Goal: Information Seeking & Learning: Learn about a topic

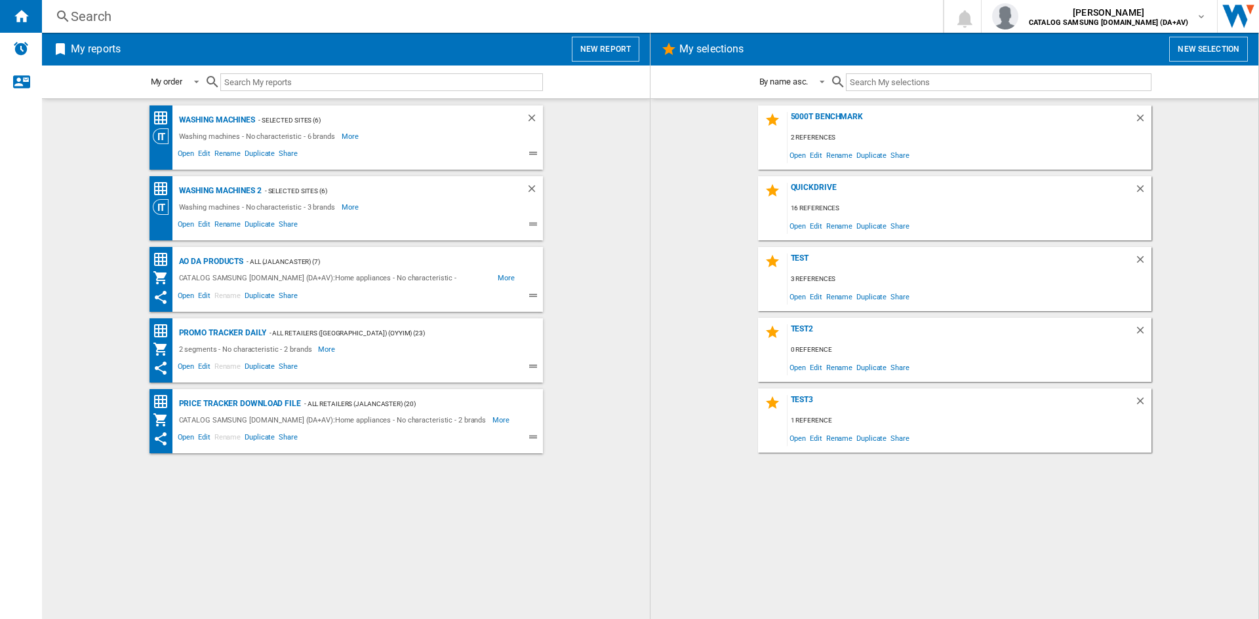
click at [104, 22] on div "Search" at bounding box center [490, 16] width 838 height 18
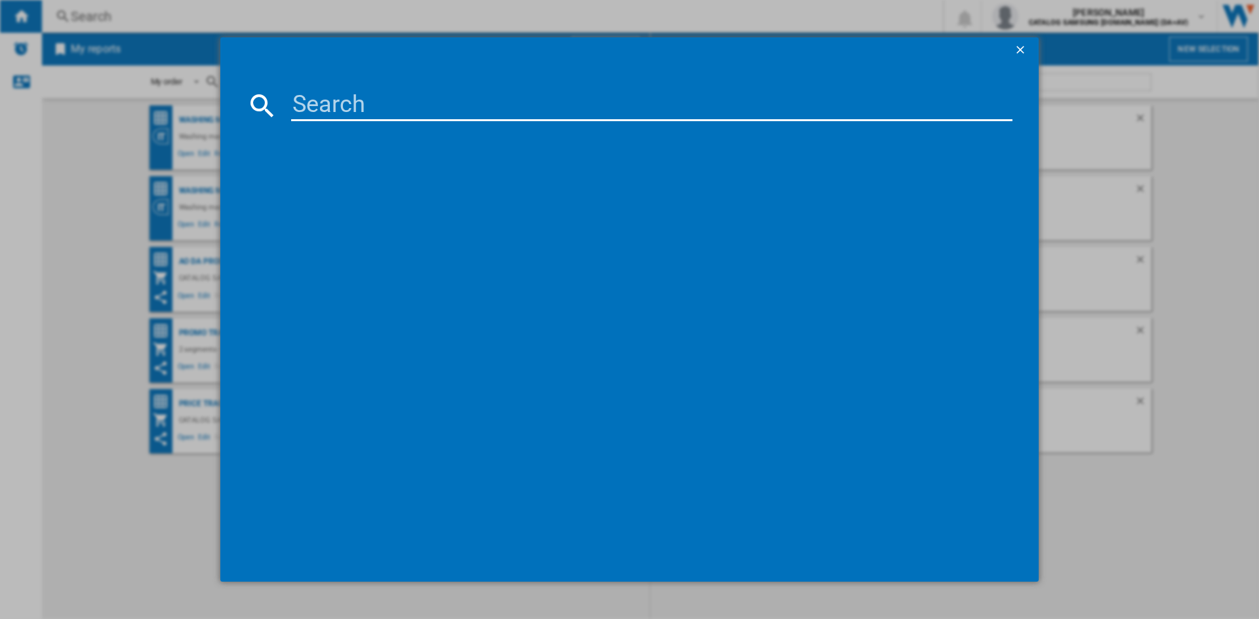
click at [343, 100] on input at bounding box center [651, 105] width 721 height 31
paste input "0%"
click at [345, 105] on input "0%" at bounding box center [651, 105] width 721 height 31
type input "0"
click at [343, 109] on input at bounding box center [651, 105] width 721 height 31
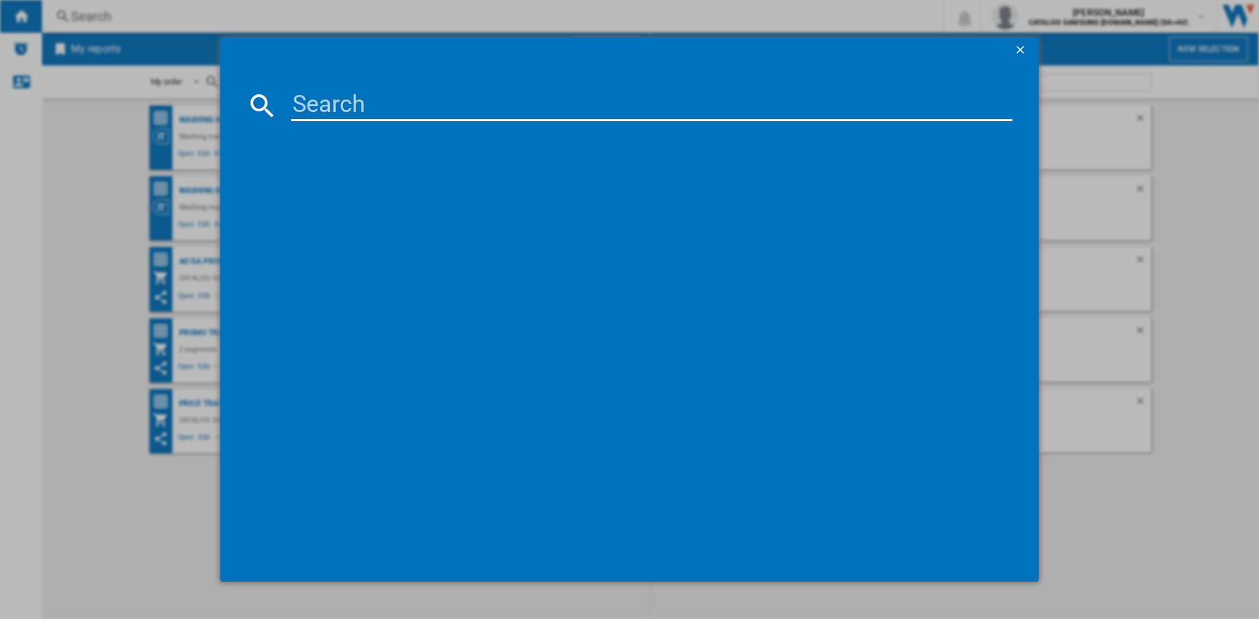
click at [322, 105] on input at bounding box center [651, 105] width 721 height 31
paste input "DV90T5240AW/S1"
type input "DV90T5240A"
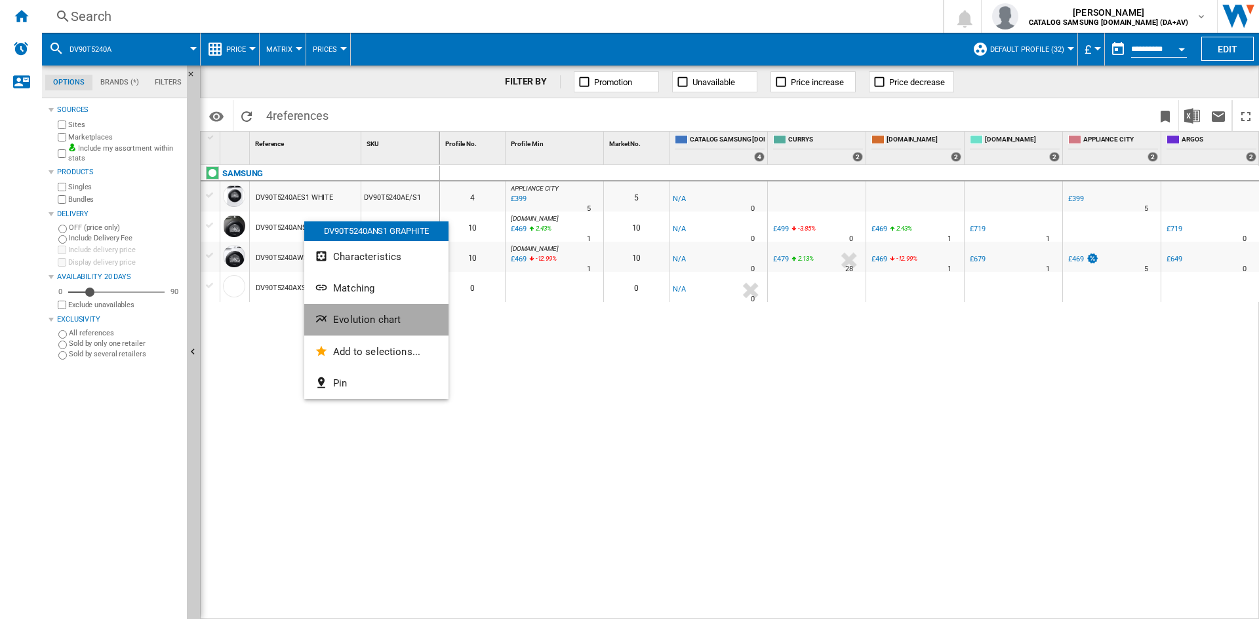
click at [355, 320] on span "Evolution chart" at bounding box center [367, 320] width 68 height 12
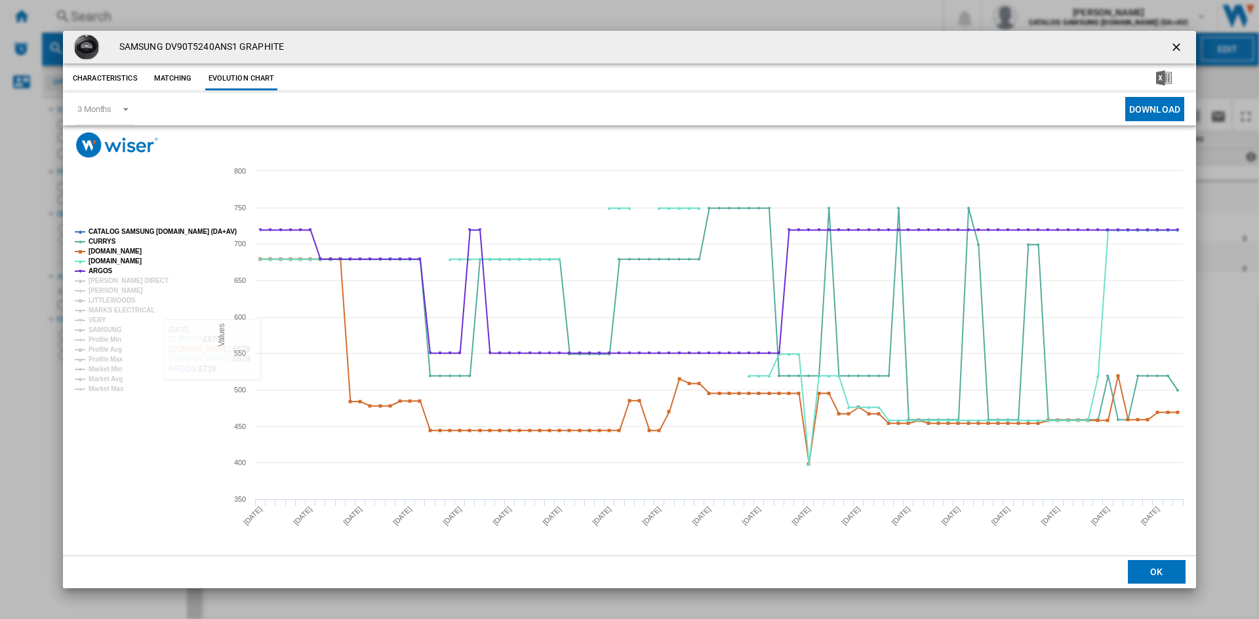
click at [133, 228] on tspan "CATALOG SAMSUNG [DOMAIN_NAME] (DA+AV)" at bounding box center [162, 231] width 148 height 7
drag, startPoint x: 106, startPoint y: 278, endPoint x: 106, endPoint y: 290, distance: 12.5
click at [106, 279] on tspan "[PERSON_NAME] DIRECT" at bounding box center [128, 280] width 80 height 7
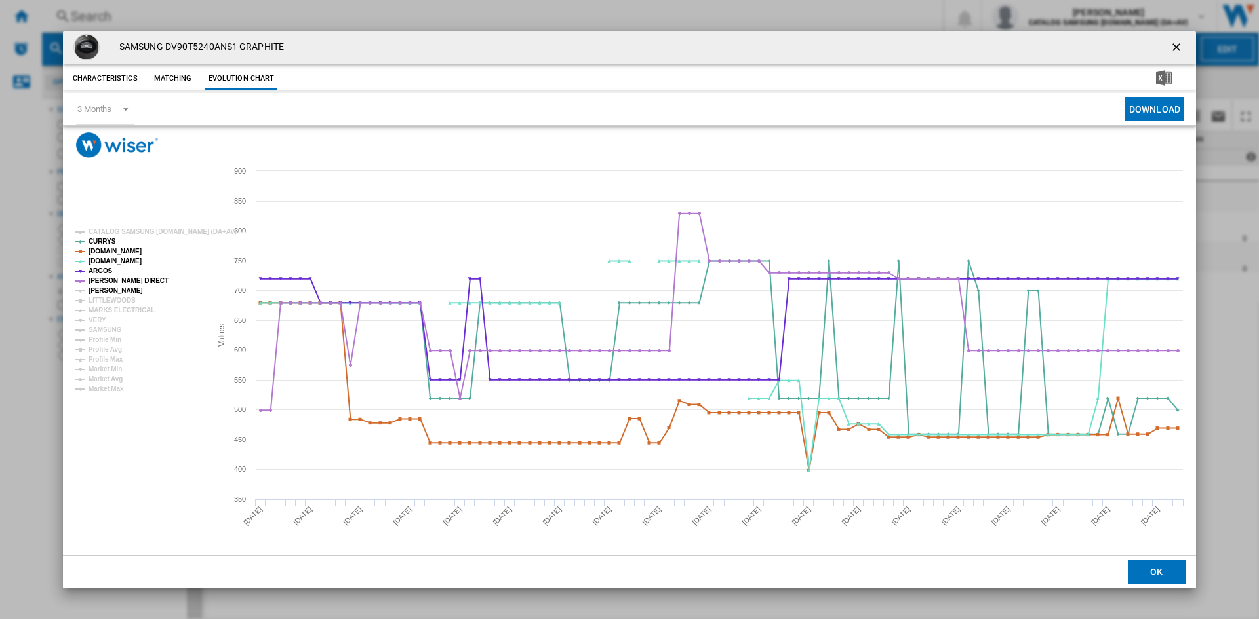
click at [106, 290] on tspan "[PERSON_NAME]" at bounding box center [115, 290] width 54 height 7
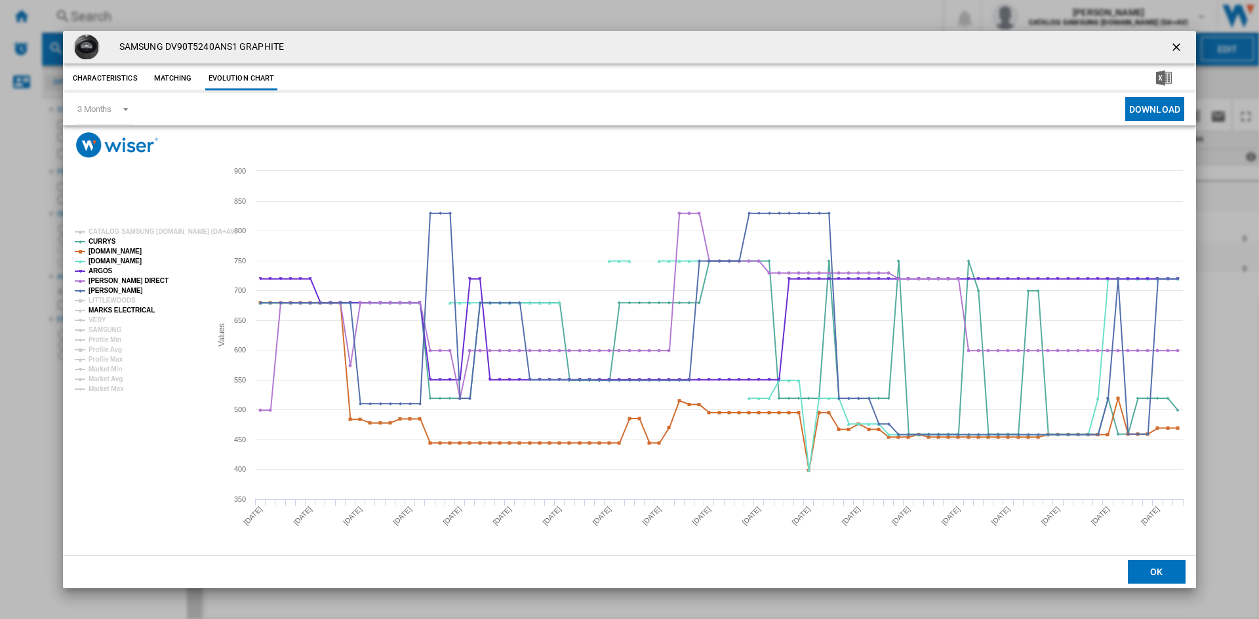
click at [109, 309] on tspan "MARKS ELECTRICAL" at bounding box center [121, 310] width 66 height 7
click at [102, 321] on tspan "VERY" at bounding box center [97, 320] width 18 height 7
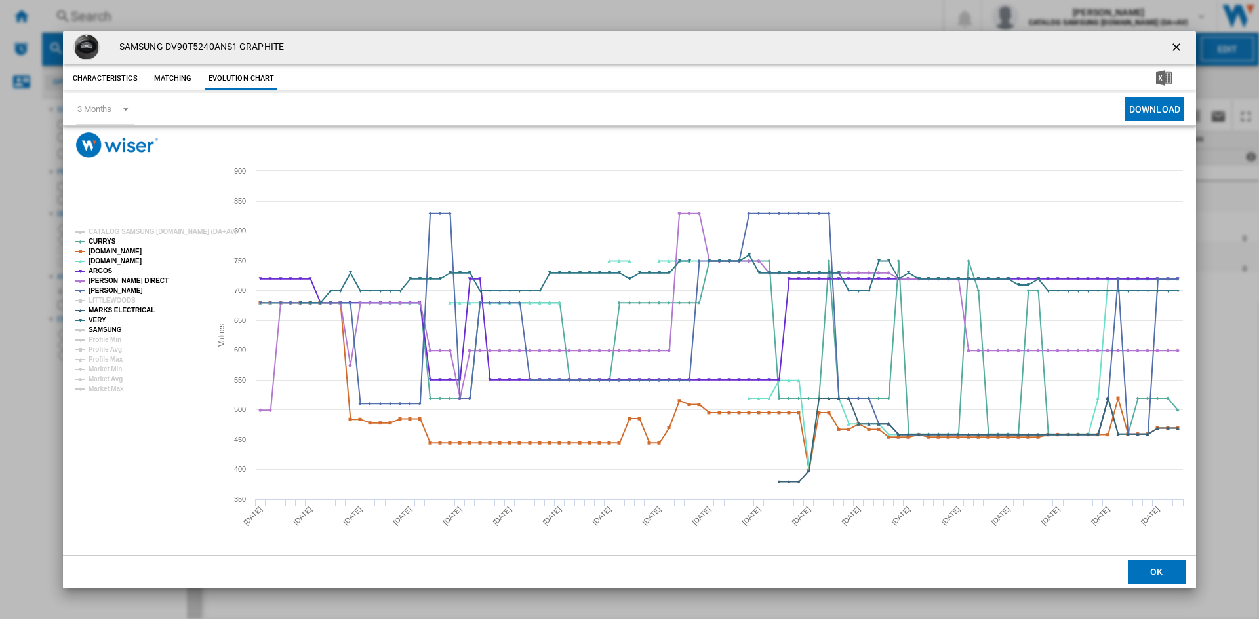
click at [105, 328] on tspan "SAMSUNG" at bounding box center [104, 329] width 33 height 7
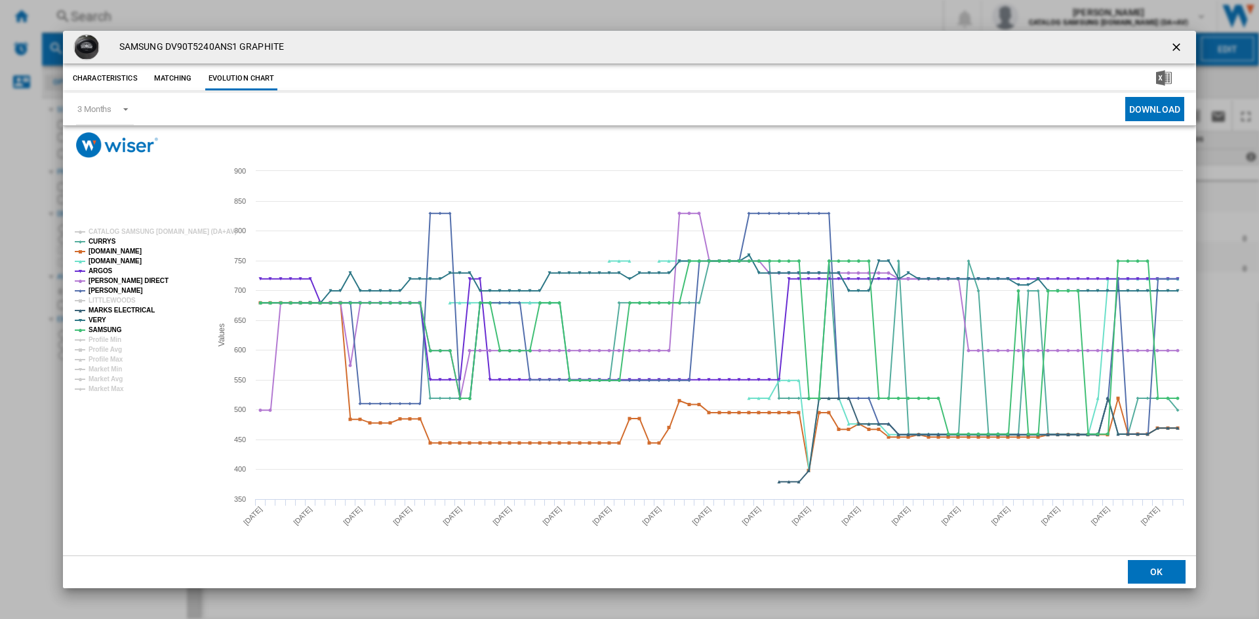
click at [1179, 43] on ng-md-icon "getI18NText('BUTTONS.CLOSE_DIALOG')" at bounding box center [1177, 49] width 16 height 16
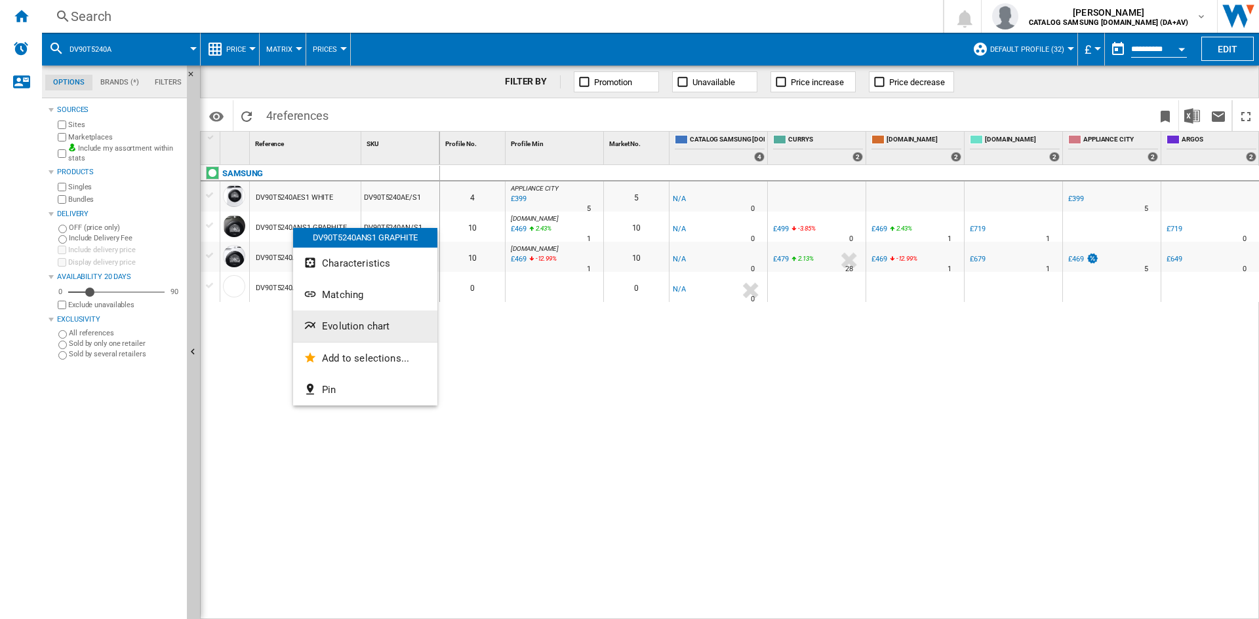
click at [352, 332] on button "Evolution chart" at bounding box center [365, 326] width 144 height 31
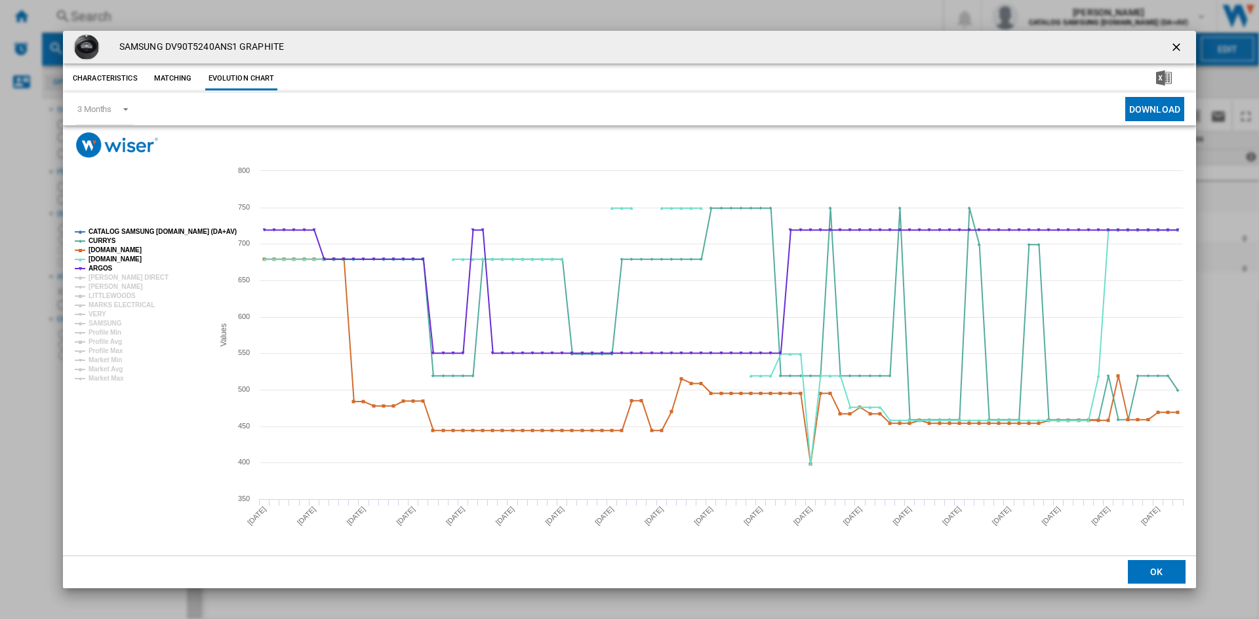
click at [119, 231] on tspan "CATALOG SAMSUNG [DOMAIN_NAME] (DA+AV)" at bounding box center [162, 231] width 148 height 7
click at [120, 277] on tspan "[PERSON_NAME] DIRECT" at bounding box center [128, 277] width 80 height 7
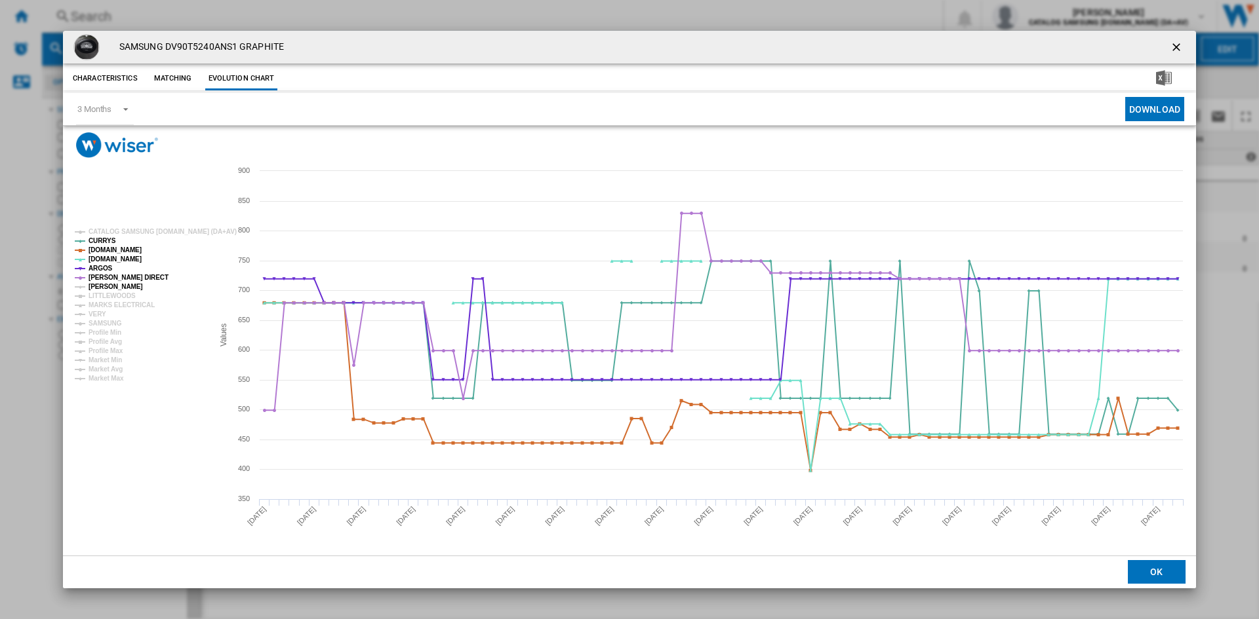
click at [111, 290] on tspan "[PERSON_NAME]" at bounding box center [115, 286] width 54 height 7
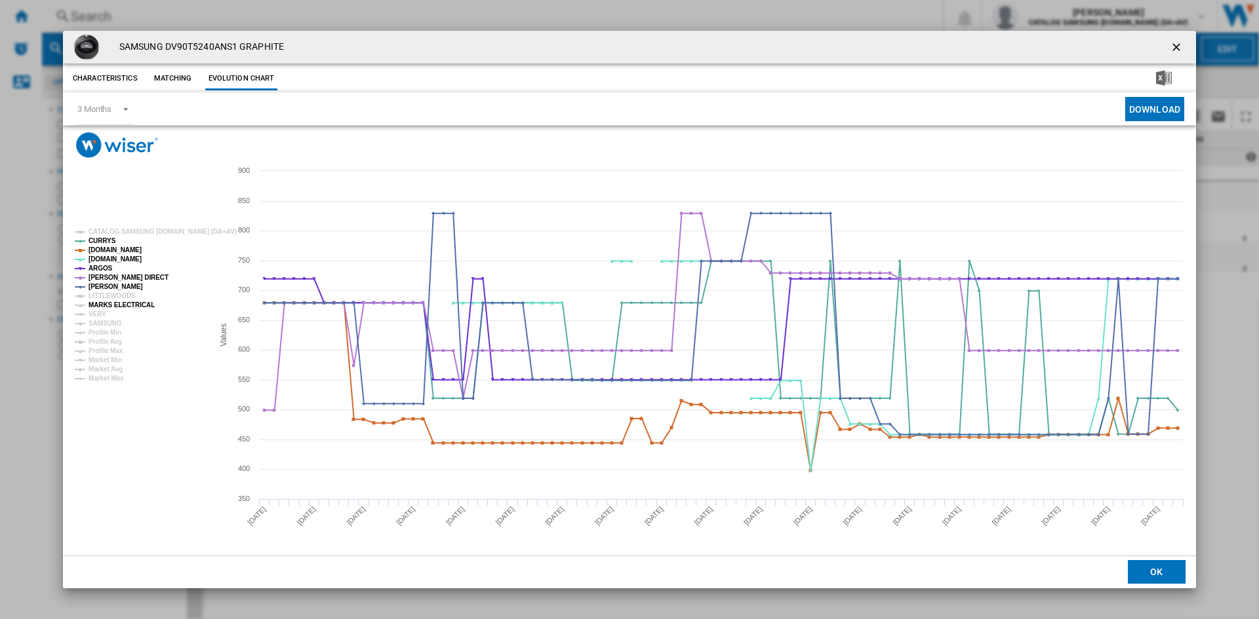
click at [109, 304] on tspan "MARKS ELECTRICAL" at bounding box center [121, 305] width 66 height 7
click at [95, 315] on tspan "VERY" at bounding box center [97, 314] width 18 height 7
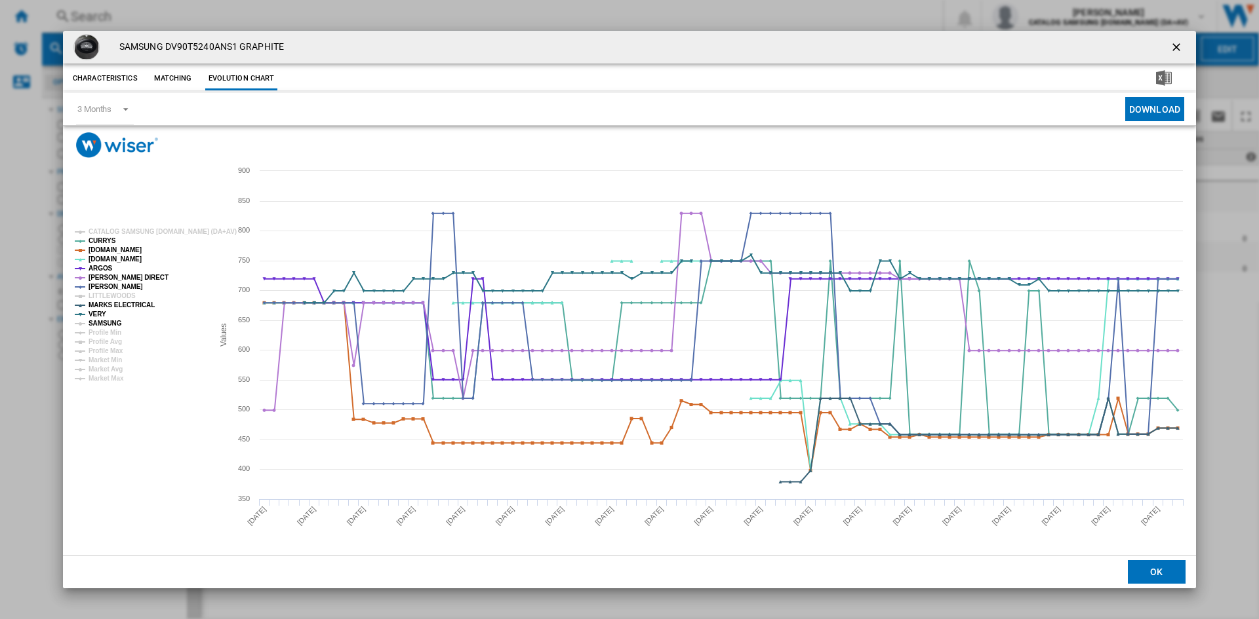
click at [102, 321] on tspan "SAMSUNG" at bounding box center [104, 323] width 33 height 7
